Goal: Navigation & Orientation: Find specific page/section

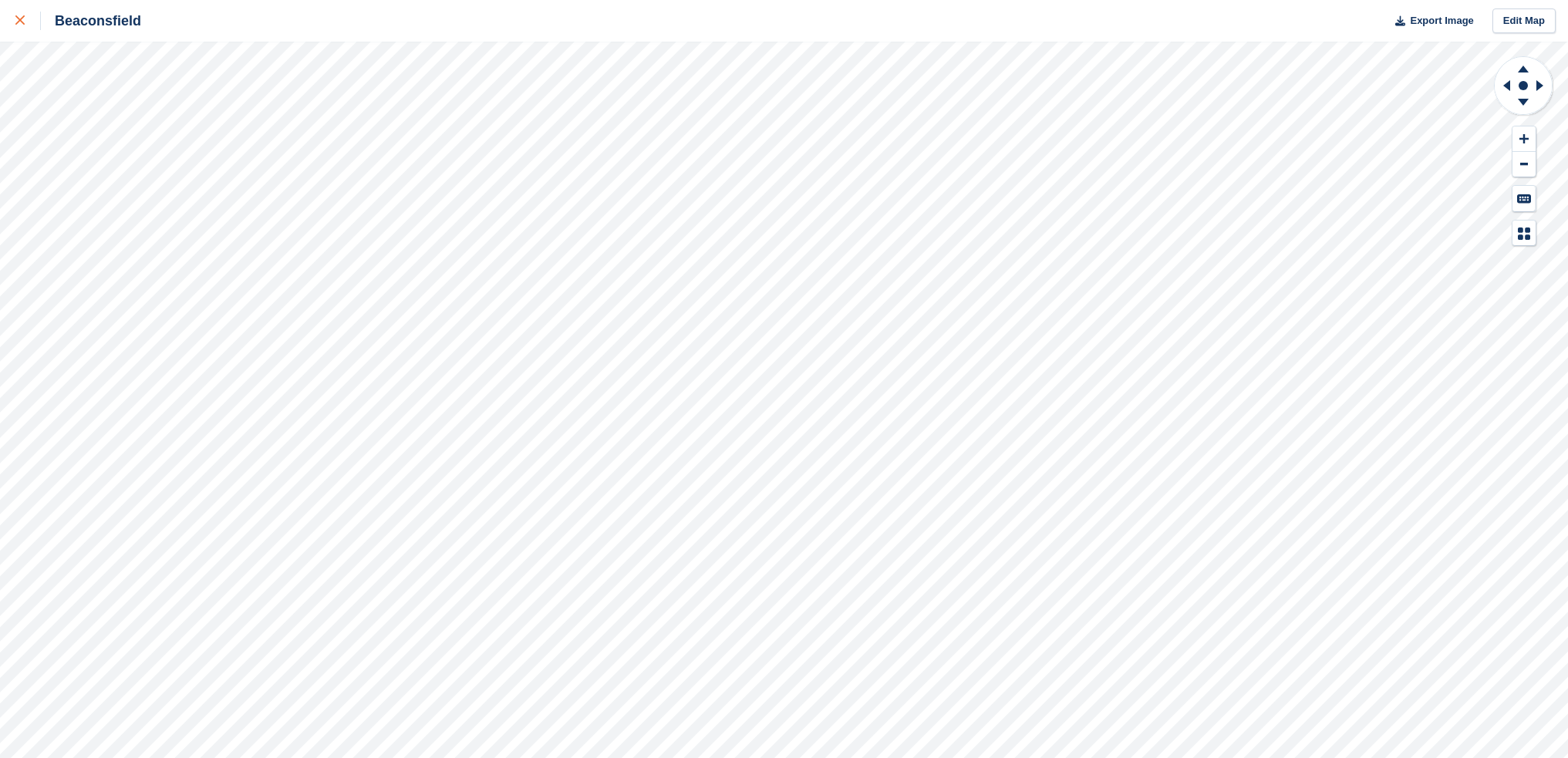
click at [23, 13] on div at bounding box center [28, 20] width 25 height 19
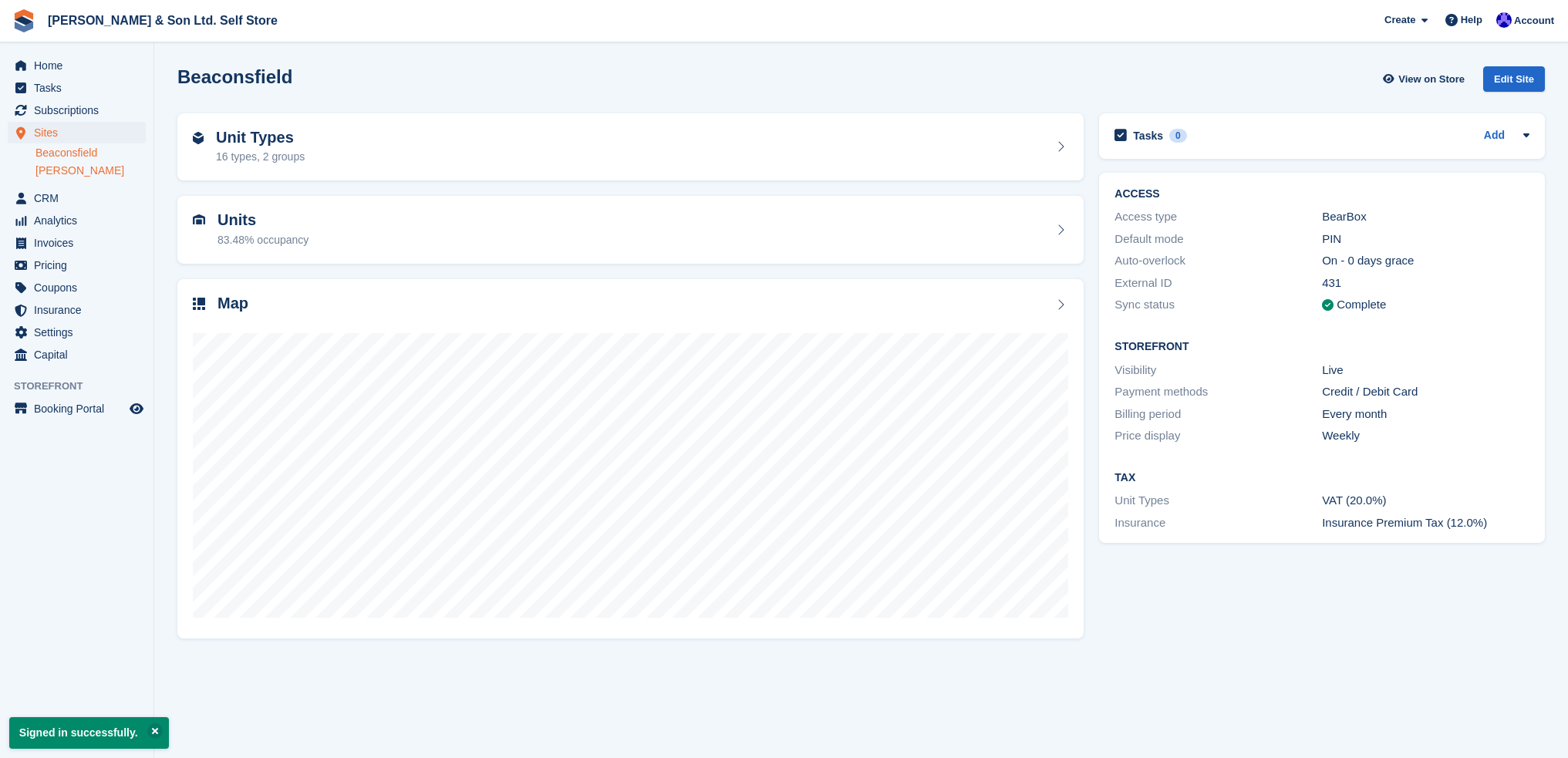
click at [74, 173] on link "[PERSON_NAME]" at bounding box center [90, 171] width 110 height 15
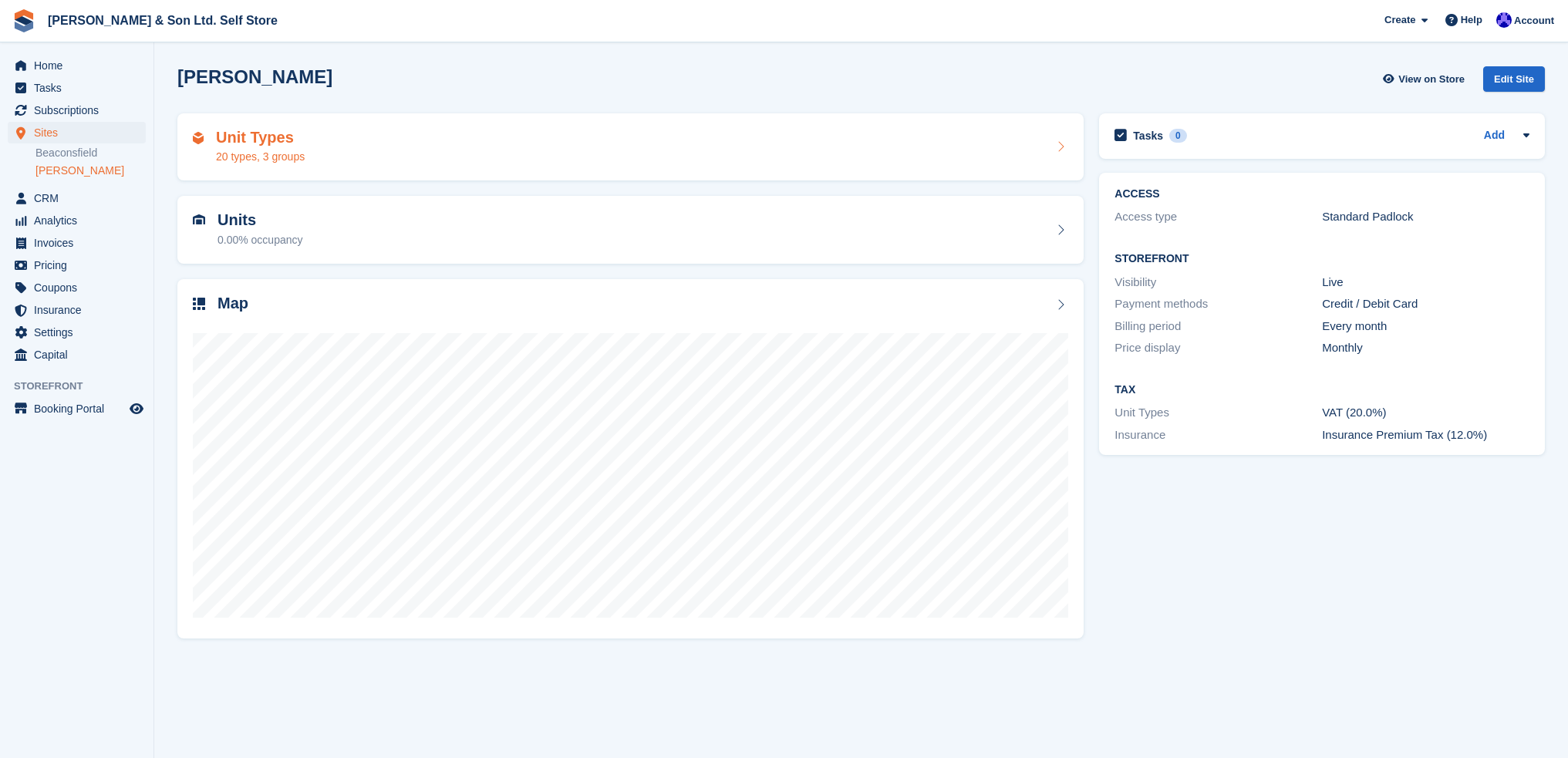
click at [536, 153] on div "Unit Types 20 types, 3 groups" at bounding box center [631, 148] width 875 height 37
